Goal: Information Seeking & Learning: Learn about a topic

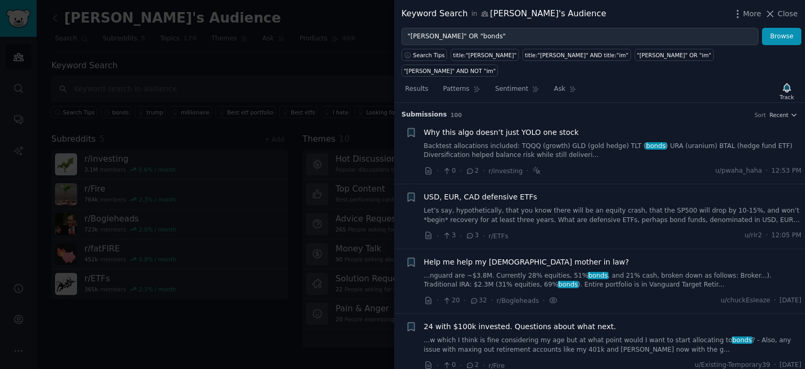
scroll to position [2186, 0]
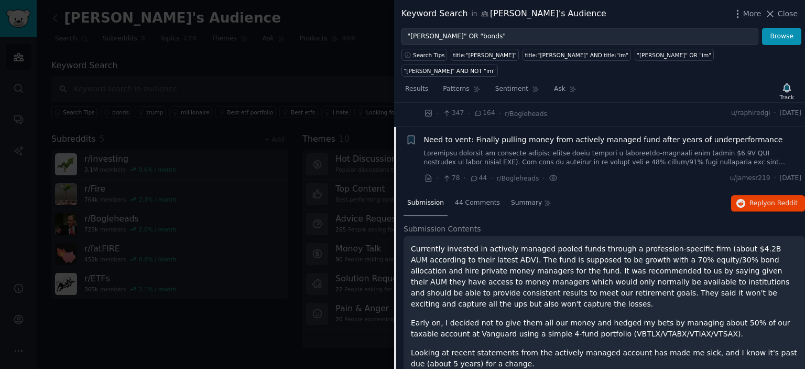
click at [188, 296] on div at bounding box center [402, 184] width 805 height 369
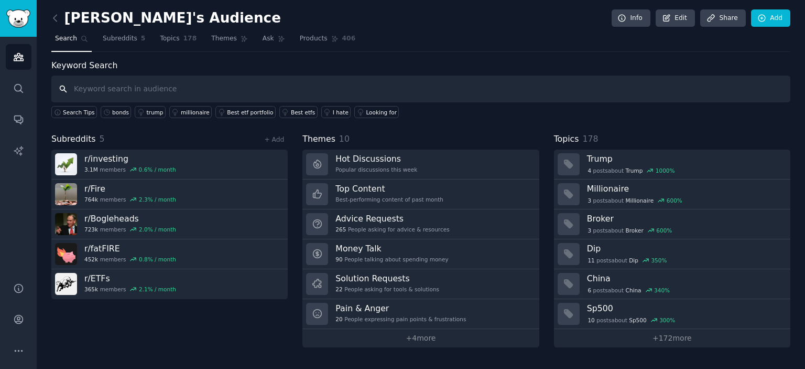
click at [342, 89] on input "text" at bounding box center [420, 88] width 739 height 27
type input "bonds"
click at [204, 54] on div "Silo's Audience Info Edit Share Add Search Subreddits 5 Topics 178 Themes Ask P…" at bounding box center [420, 181] width 739 height 332
click at [195, 87] on input "bonds" at bounding box center [420, 88] width 739 height 27
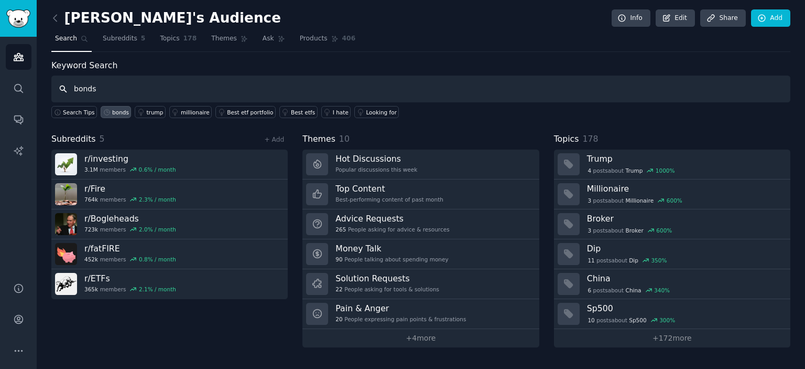
click at [195, 87] on input "bonds" at bounding box center [420, 88] width 739 height 27
click at [335, 62] on div "Keyword Search Search Tips bonds [PERSON_NAME] millionaire Best etf portfolio B…" at bounding box center [420, 88] width 739 height 59
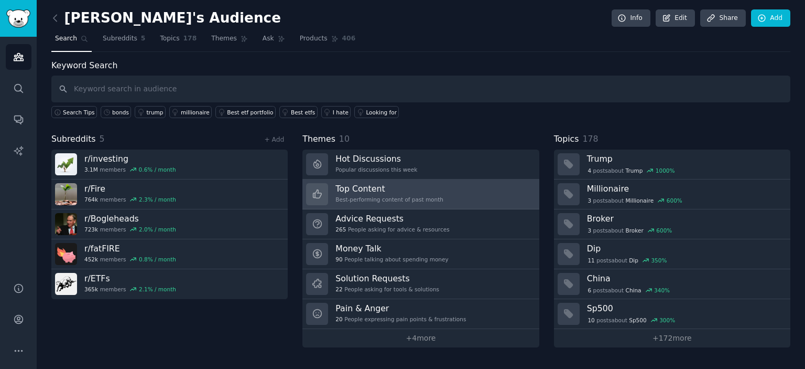
click at [426, 188] on h3 "Top Content" at bounding box center [389, 188] width 108 height 11
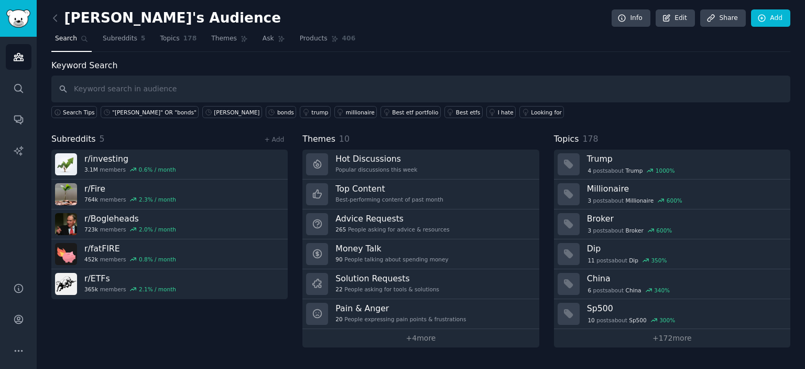
click at [183, 329] on div "Subreddits 5 + Add r/ investing 3.1M members 0.6 % / month r/ Fire 764k members…" at bounding box center [169, 240] width 236 height 214
